Goal: Information Seeking & Learning: Check status

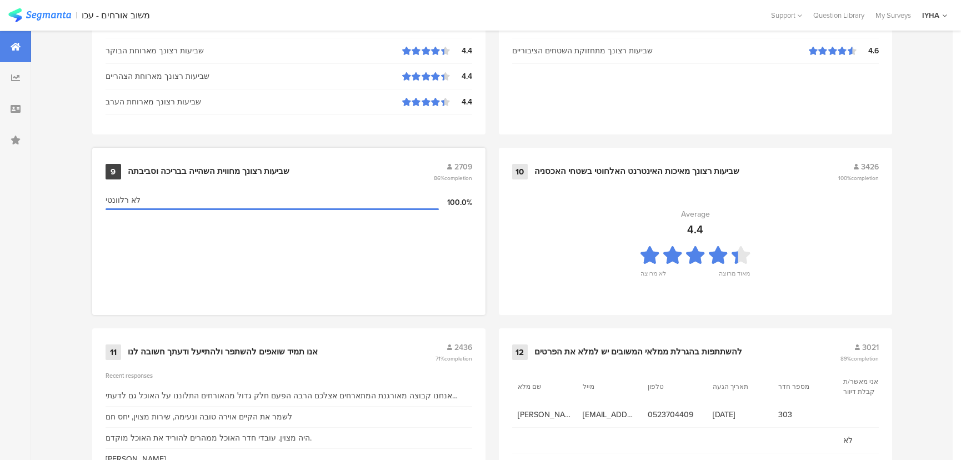
scroll to position [1167, 0]
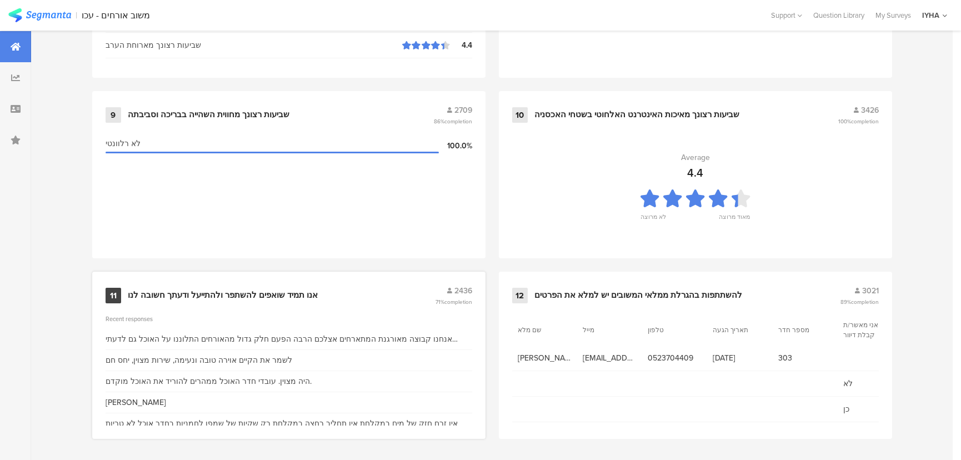
click at [172, 290] on div "אנו תמיד שואפים להשתפר ולהתייעל ודעתך חשובה לנו" at bounding box center [223, 295] width 190 height 11
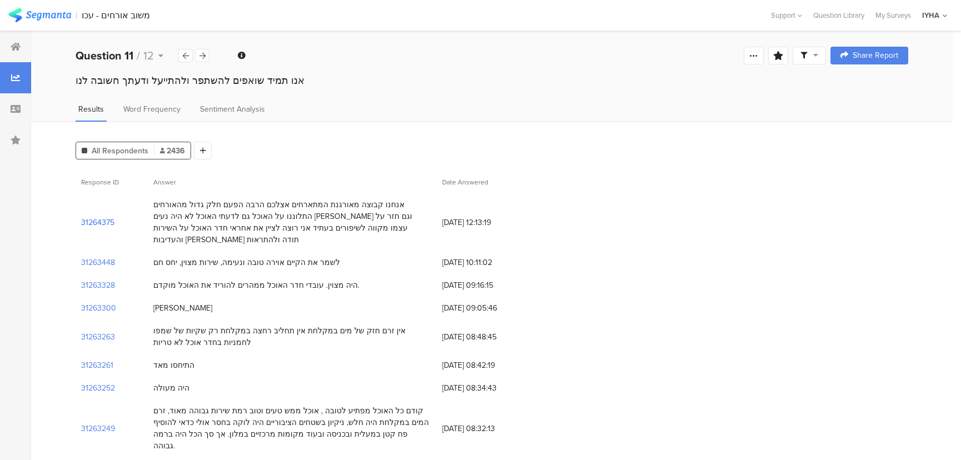
click at [98, 217] on section "31264375" at bounding box center [97, 223] width 33 height 12
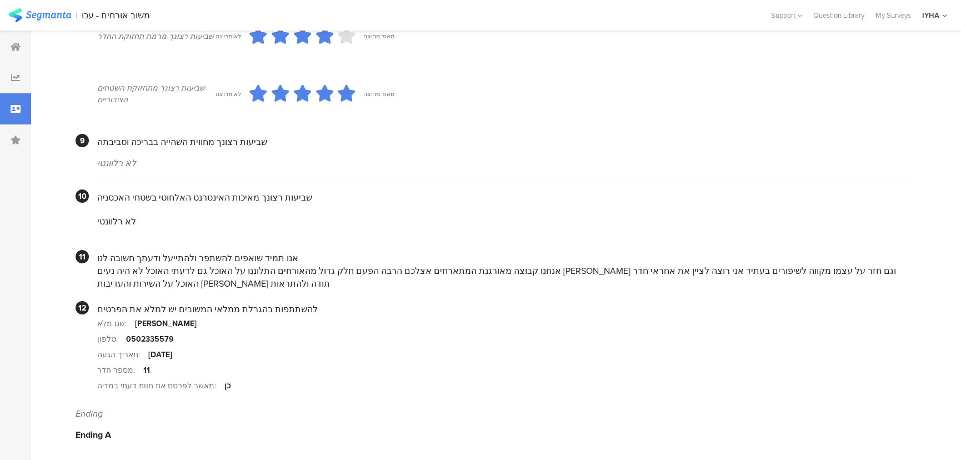
scroll to position [951, 0]
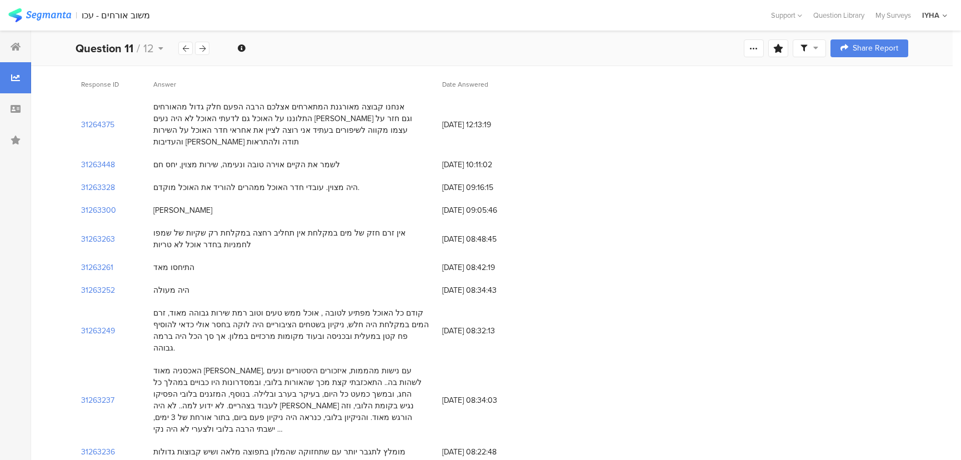
scroll to position [101, 0]
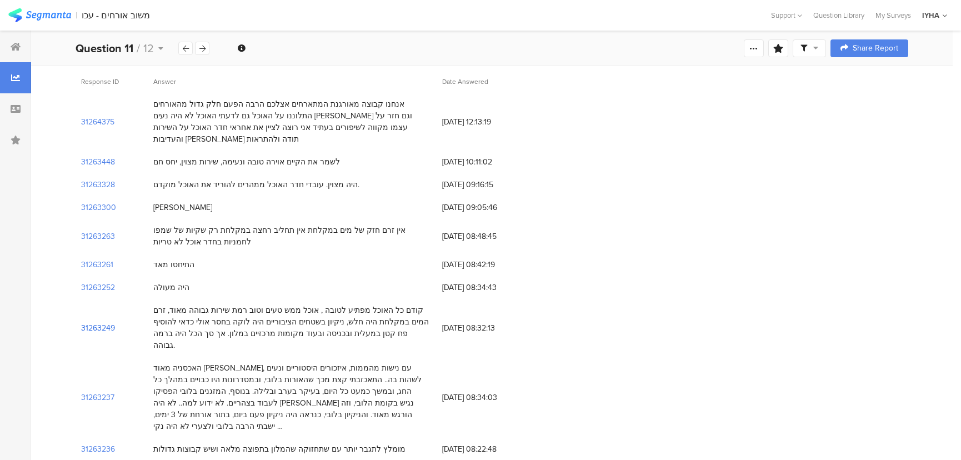
click at [91, 322] on section "31263249" at bounding box center [98, 328] width 34 height 12
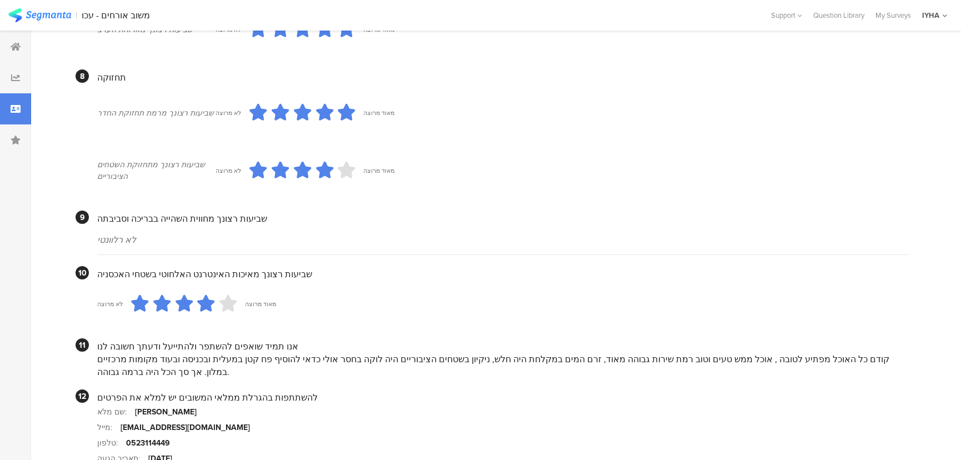
scroll to position [959, 0]
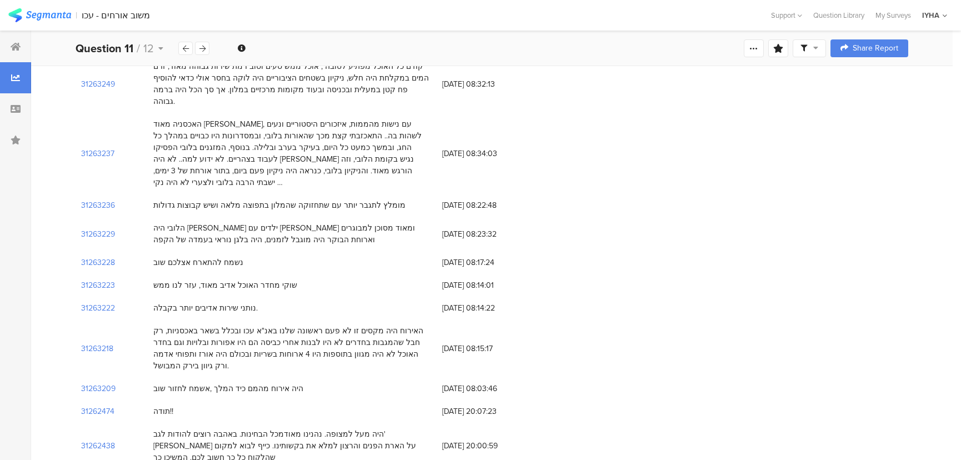
scroll to position [404, 0]
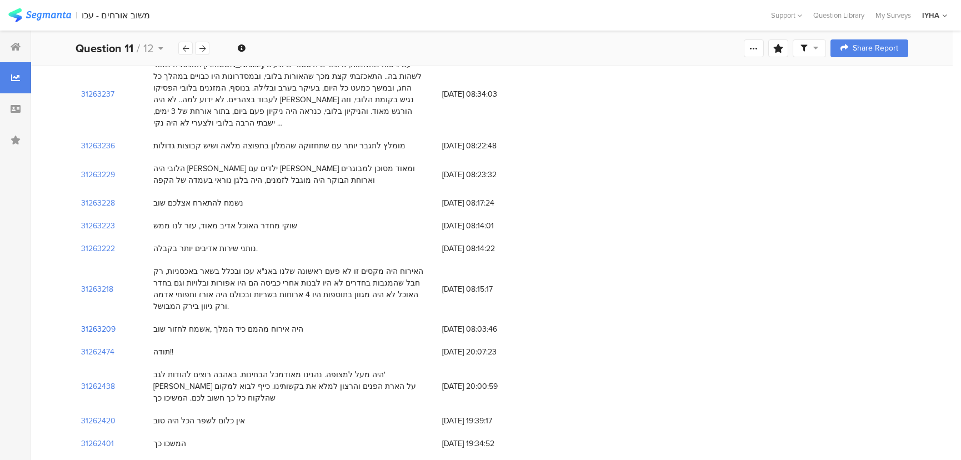
click at [100, 323] on section "31263209" at bounding box center [98, 329] width 34 height 12
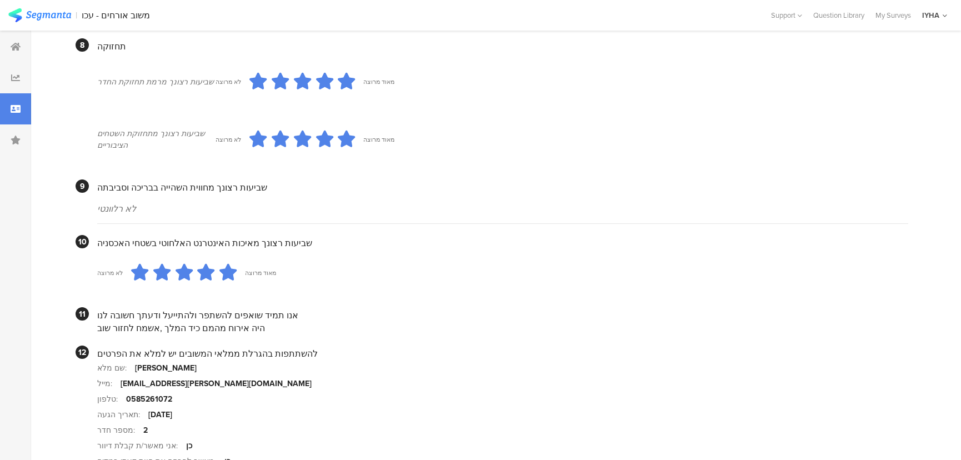
scroll to position [1010, 0]
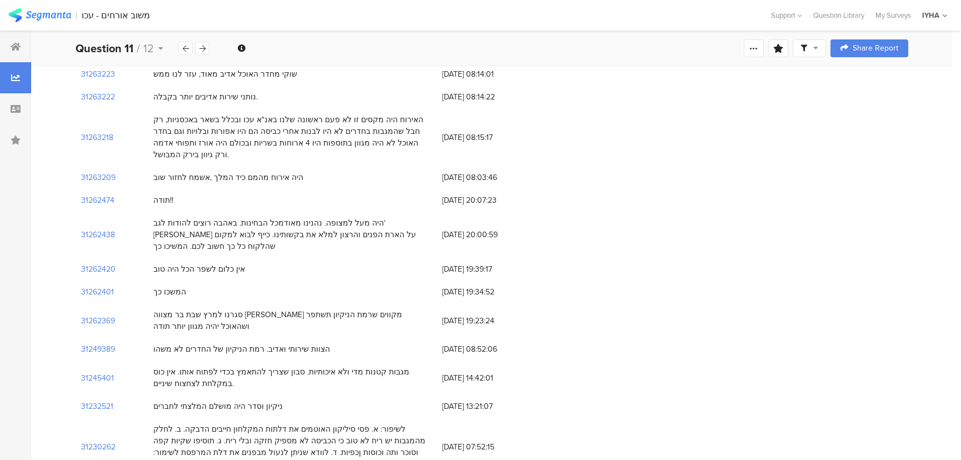
scroll to position [454, 0]
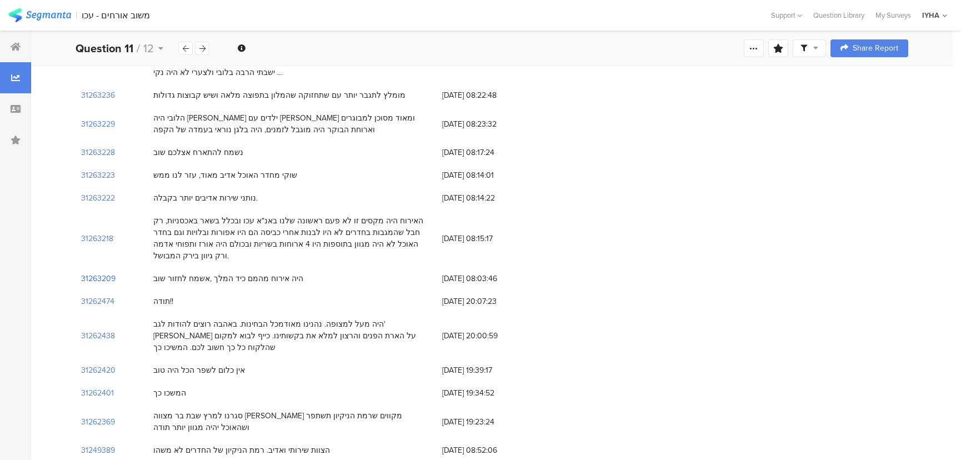
click at [100, 273] on section "31263209" at bounding box center [98, 279] width 34 height 12
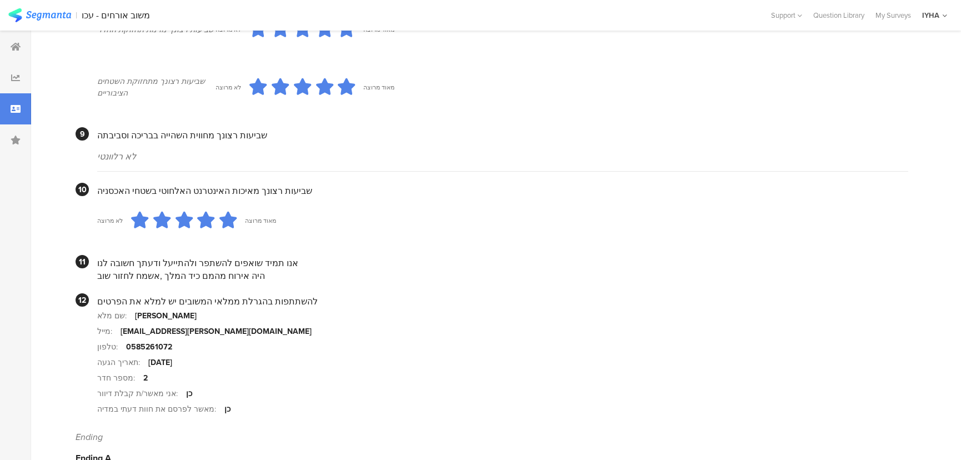
scroll to position [1015, 0]
